Goal: Navigation & Orientation: Find specific page/section

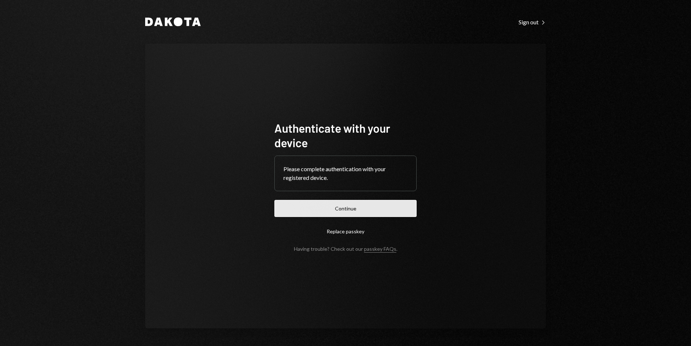
click at [382, 202] on button "Continue" at bounding box center [346, 208] width 142 height 17
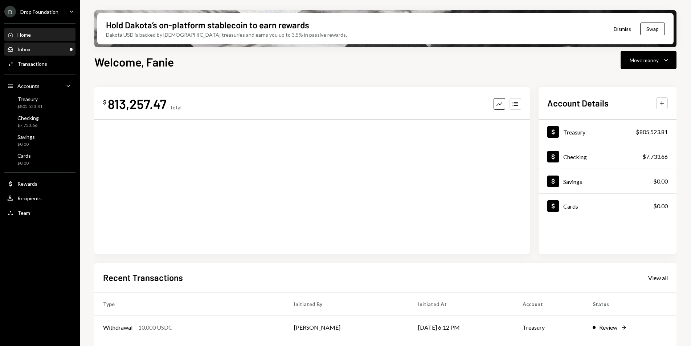
click at [48, 54] on div "Inbox Inbox" at bounding box center [39, 49] width 65 height 12
